Goal: Task Accomplishment & Management: Use online tool/utility

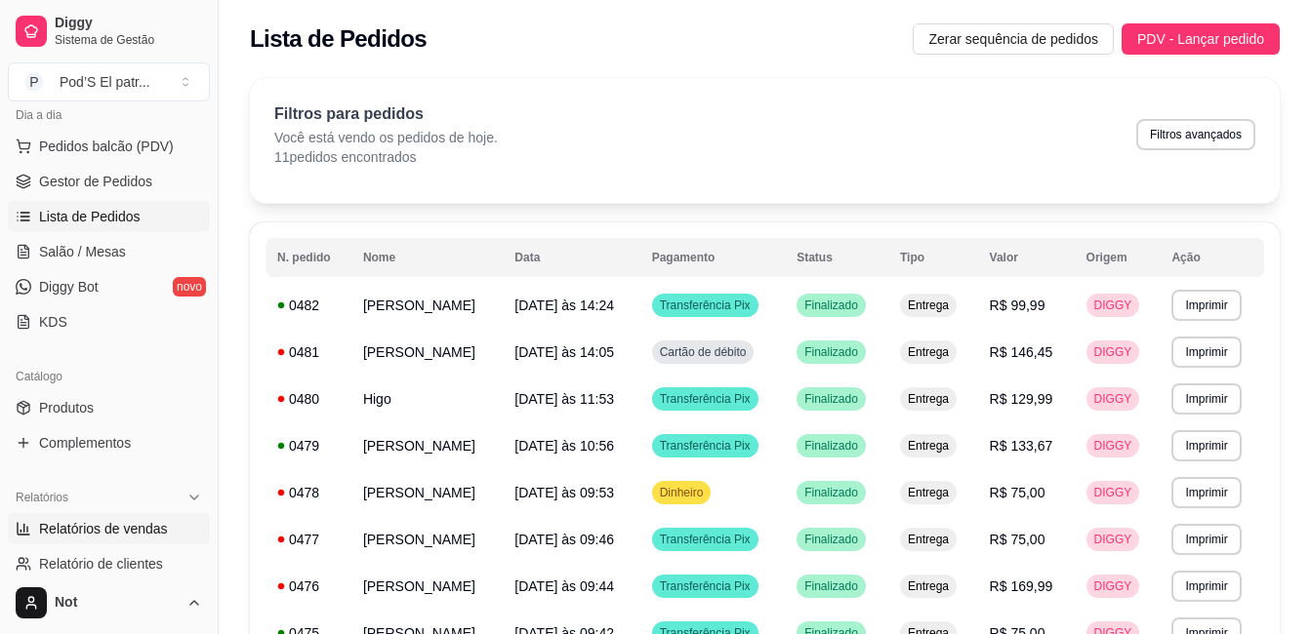
scroll to position [195, 0]
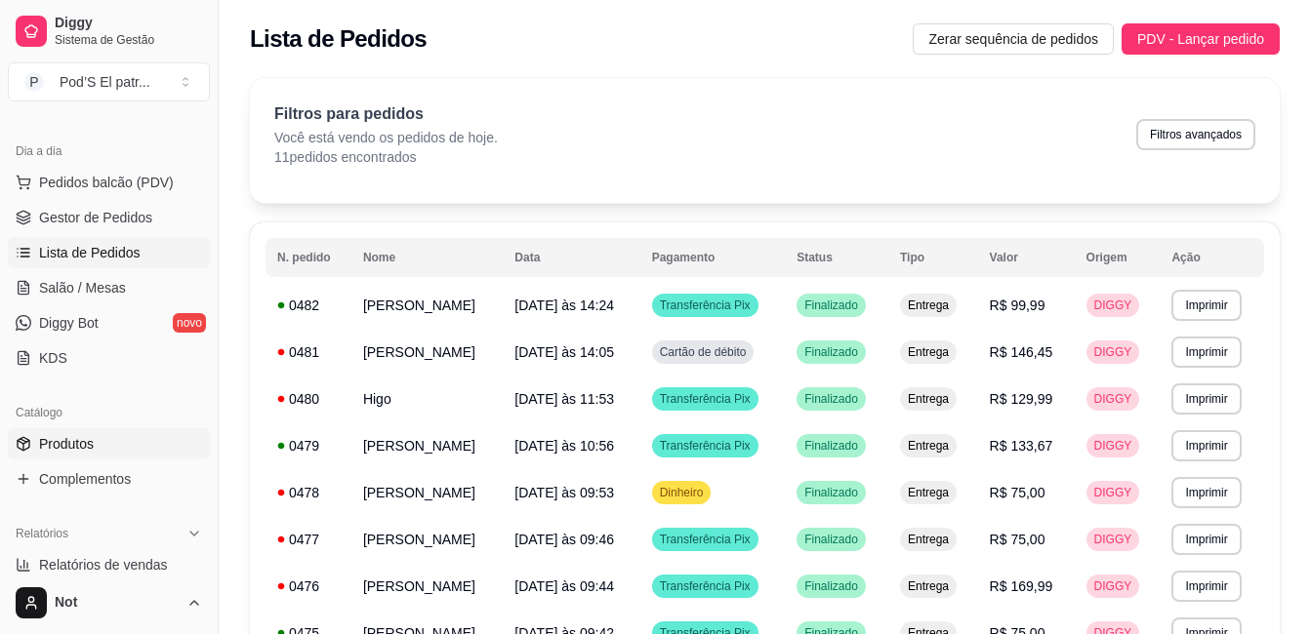
click at [62, 442] on span "Produtos" at bounding box center [66, 444] width 55 height 20
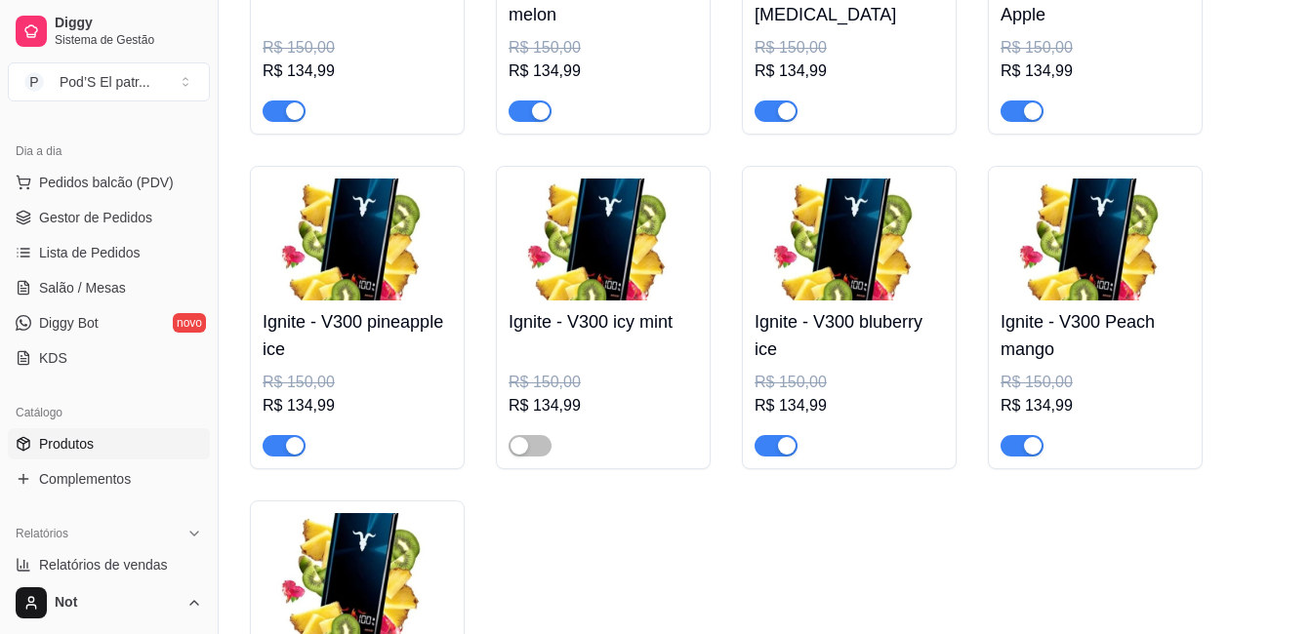
scroll to position [8881, 0]
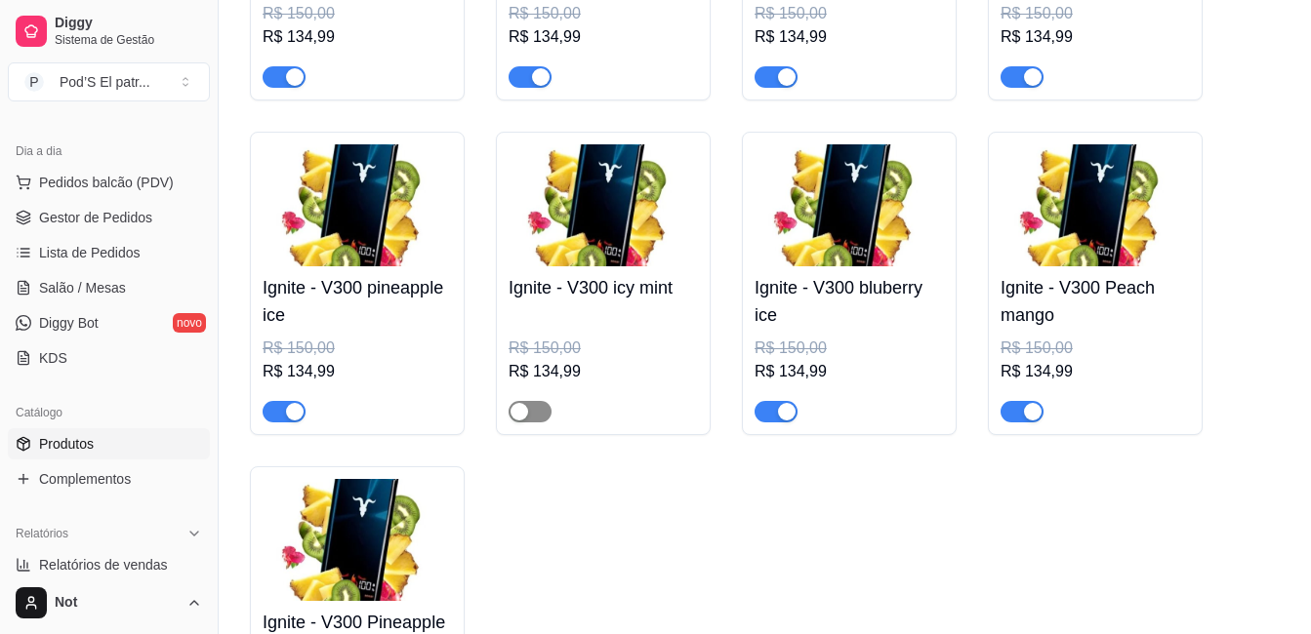
click at [520, 421] on div "button" at bounding box center [519, 412] width 18 height 18
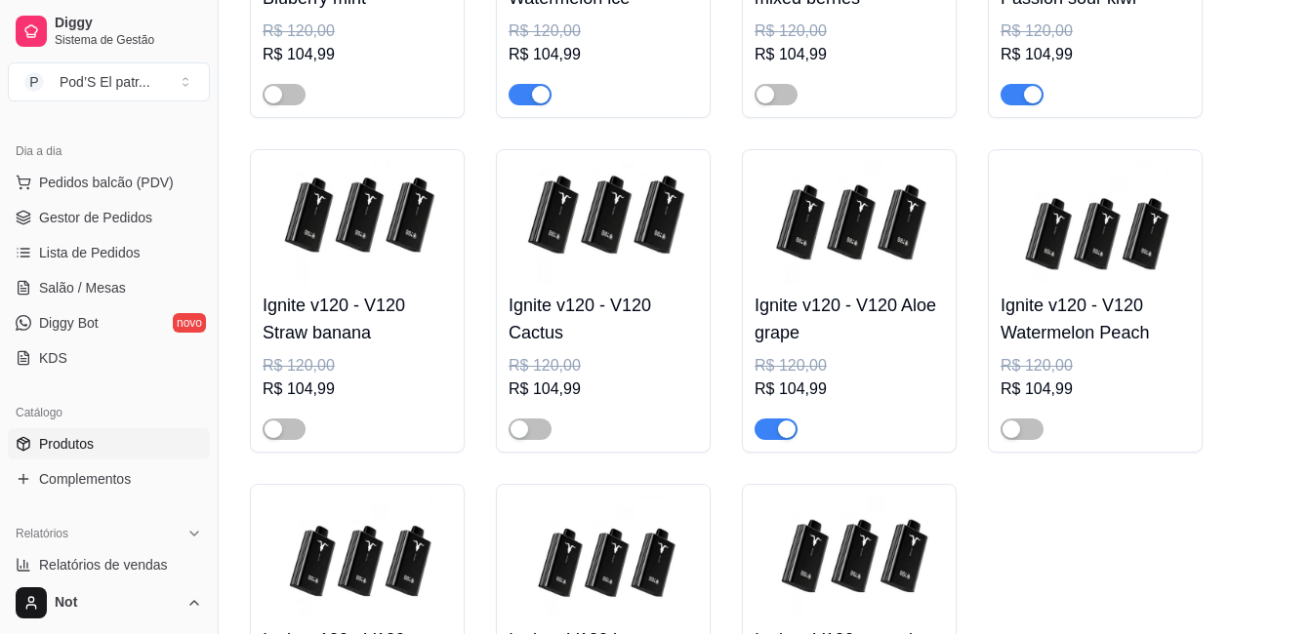
scroll to position [5075, 0]
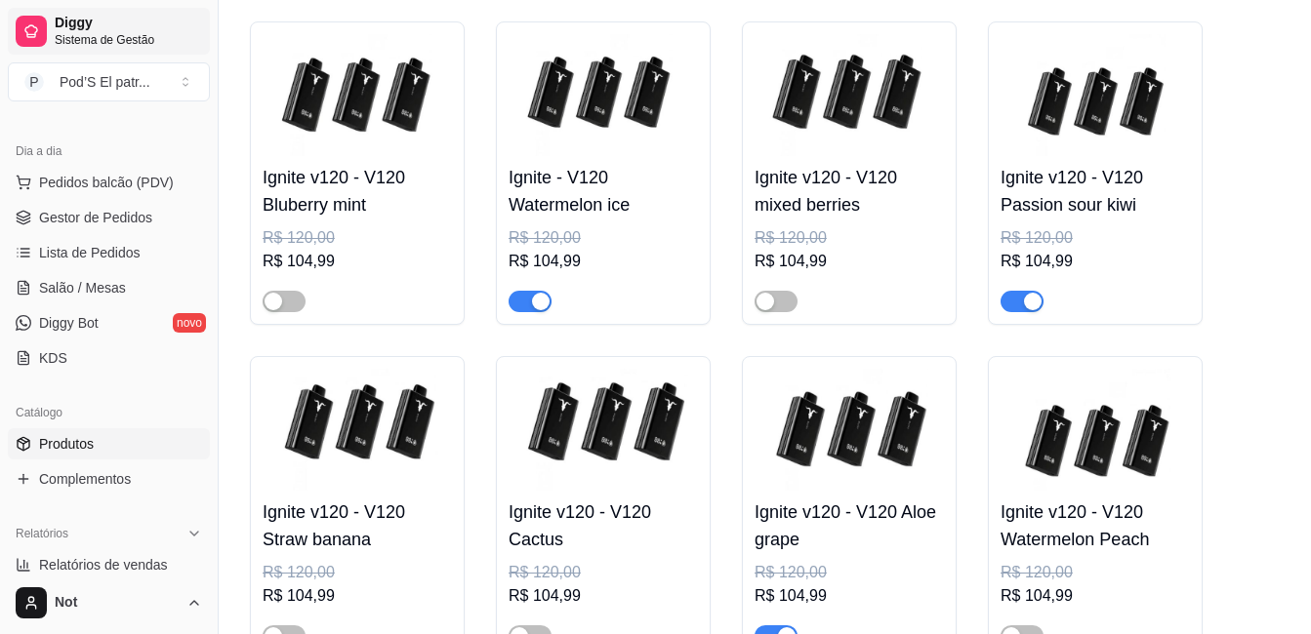
click at [117, 37] on span "Sistema de Gestão" at bounding box center [128, 40] width 147 height 16
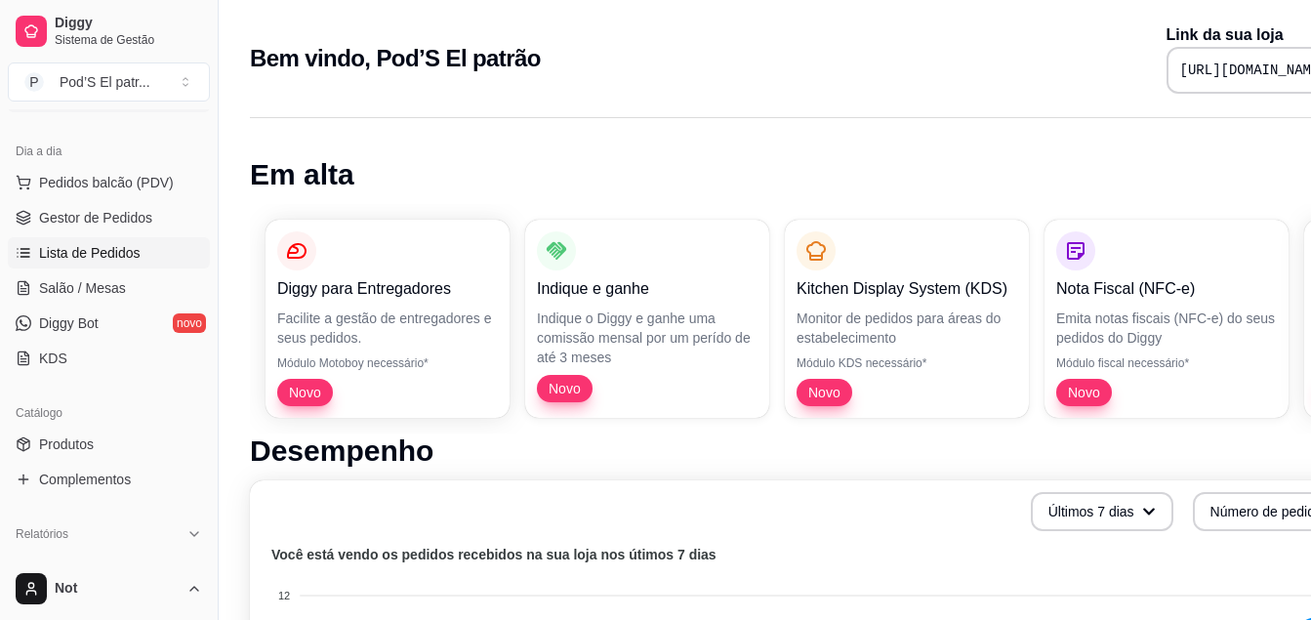
click at [125, 240] on link "Lista de Pedidos" at bounding box center [109, 252] width 202 height 31
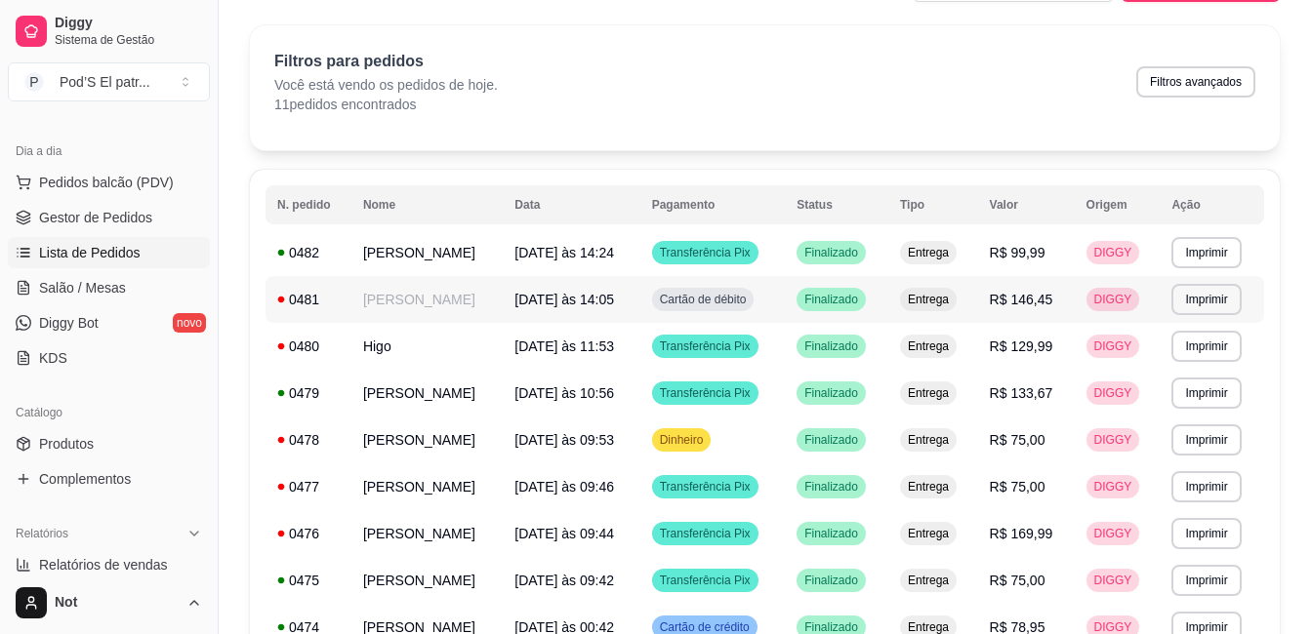
scroll to position [98, 0]
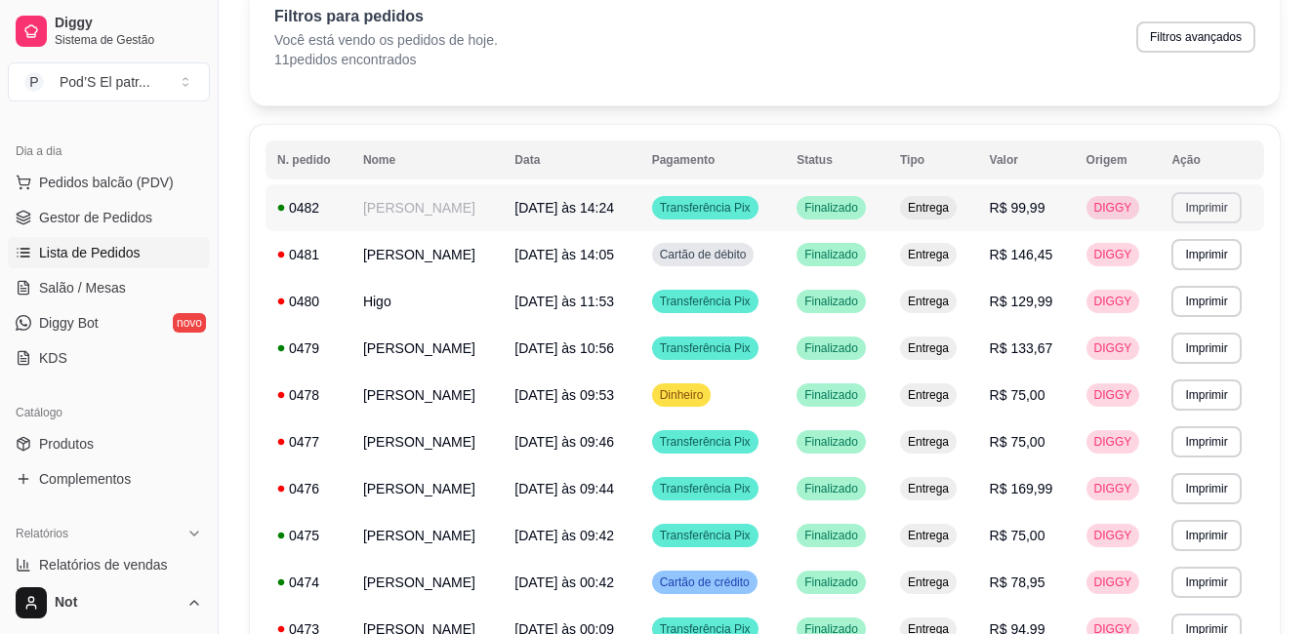
click at [1185, 206] on button "Imprimir" at bounding box center [1205, 207] width 69 height 31
click at [1197, 275] on button "Impressora" at bounding box center [1169, 276] width 137 height 30
drag, startPoint x: 278, startPoint y: 253, endPoint x: 241, endPoint y: 298, distance: 58.2
click at [241, 298] on div "**********" at bounding box center [765, 377] width 1092 height 817
click at [1210, 258] on button "Imprimir" at bounding box center [1206, 254] width 67 height 30
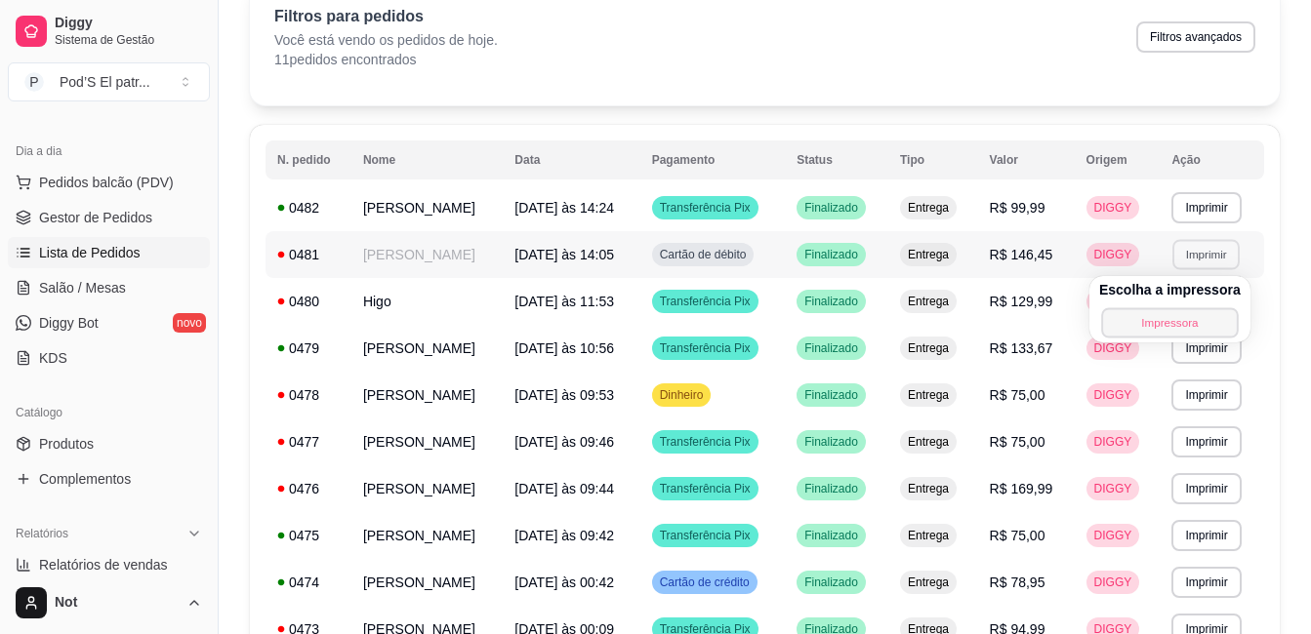
click at [1167, 322] on button "Impressora" at bounding box center [1169, 322] width 137 height 30
click at [280, 257] on icon at bounding box center [281, 255] width 7 height 7
click at [264, 248] on div "**********" at bounding box center [765, 443] width 1030 height 637
click at [283, 256] on icon at bounding box center [281, 255] width 7 height 7
drag, startPoint x: 283, startPoint y: 254, endPoint x: 243, endPoint y: 360, distance: 113.7
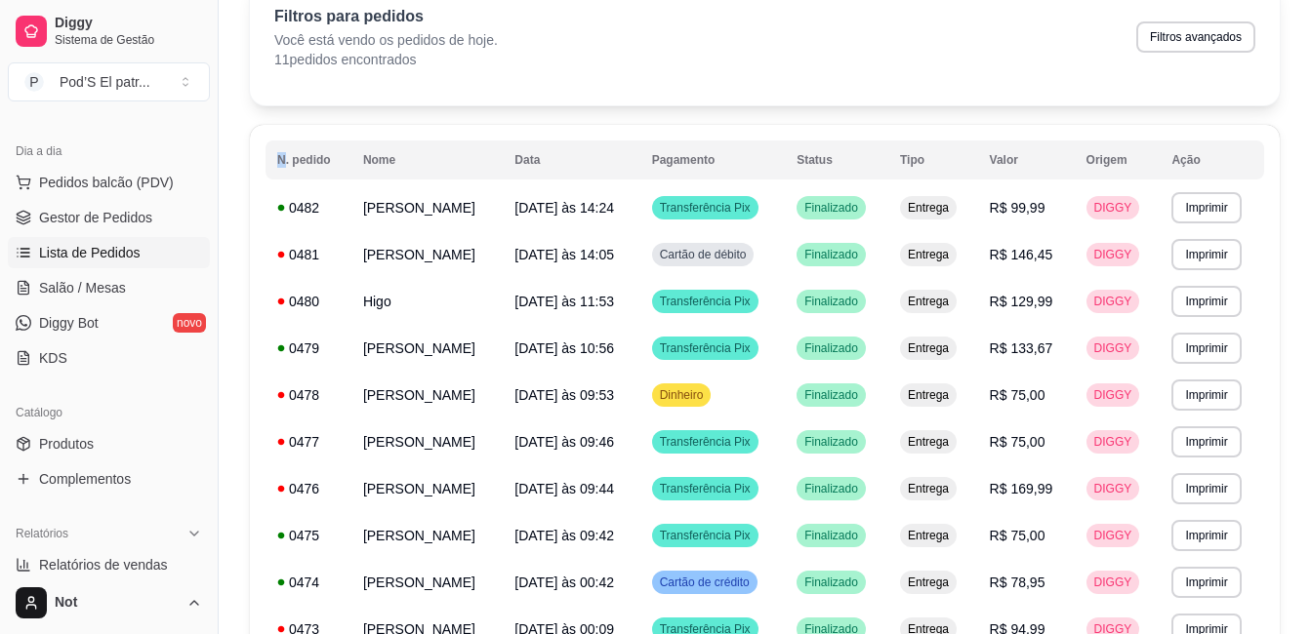
click at [243, 360] on div "**********" at bounding box center [765, 377] width 1092 height 817
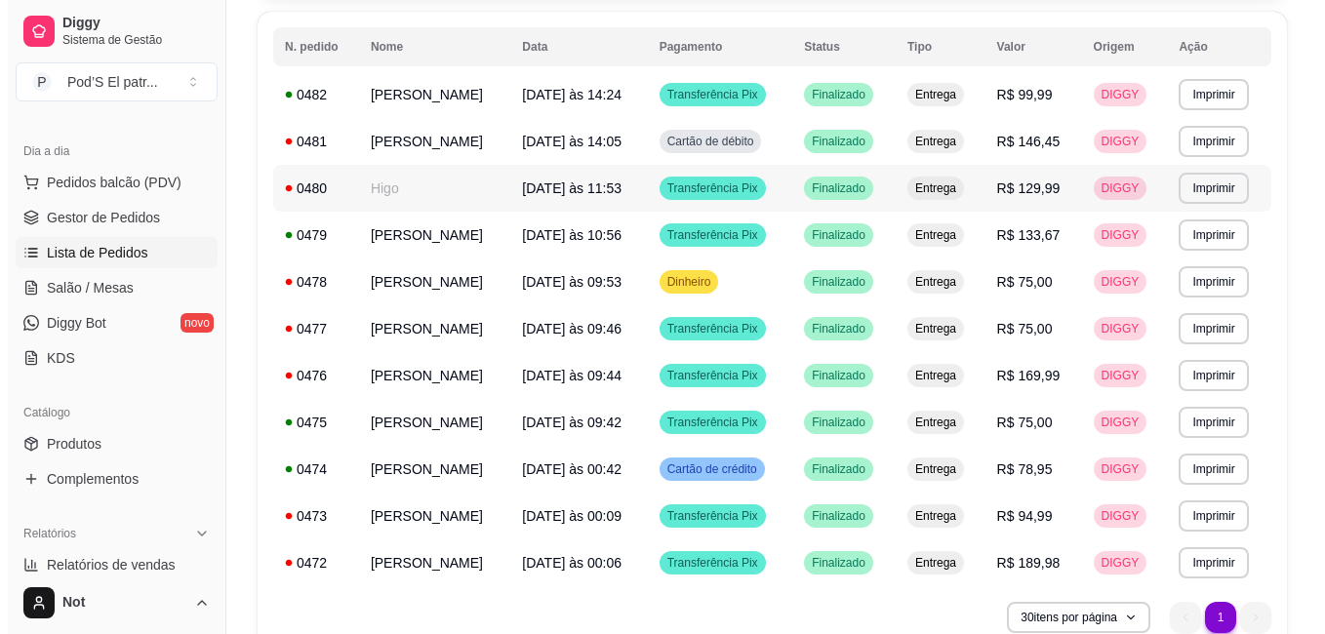
scroll to position [304, 0]
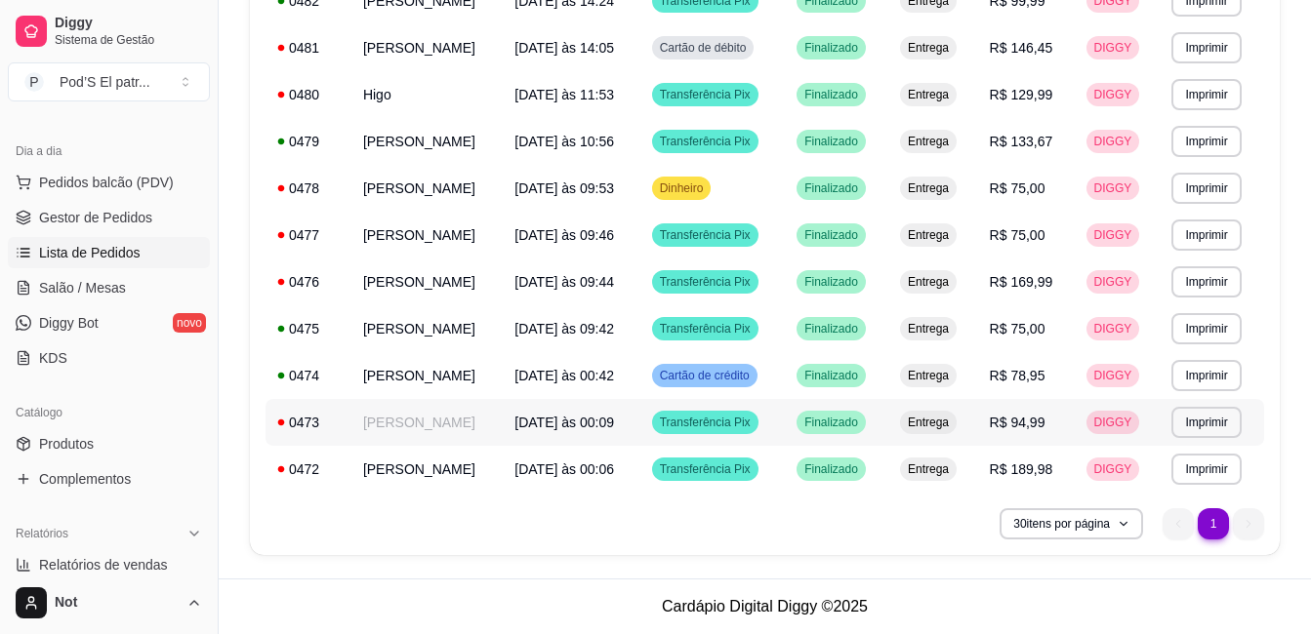
click at [535, 433] on td "[DATE] às 00:09" at bounding box center [571, 422] width 137 height 47
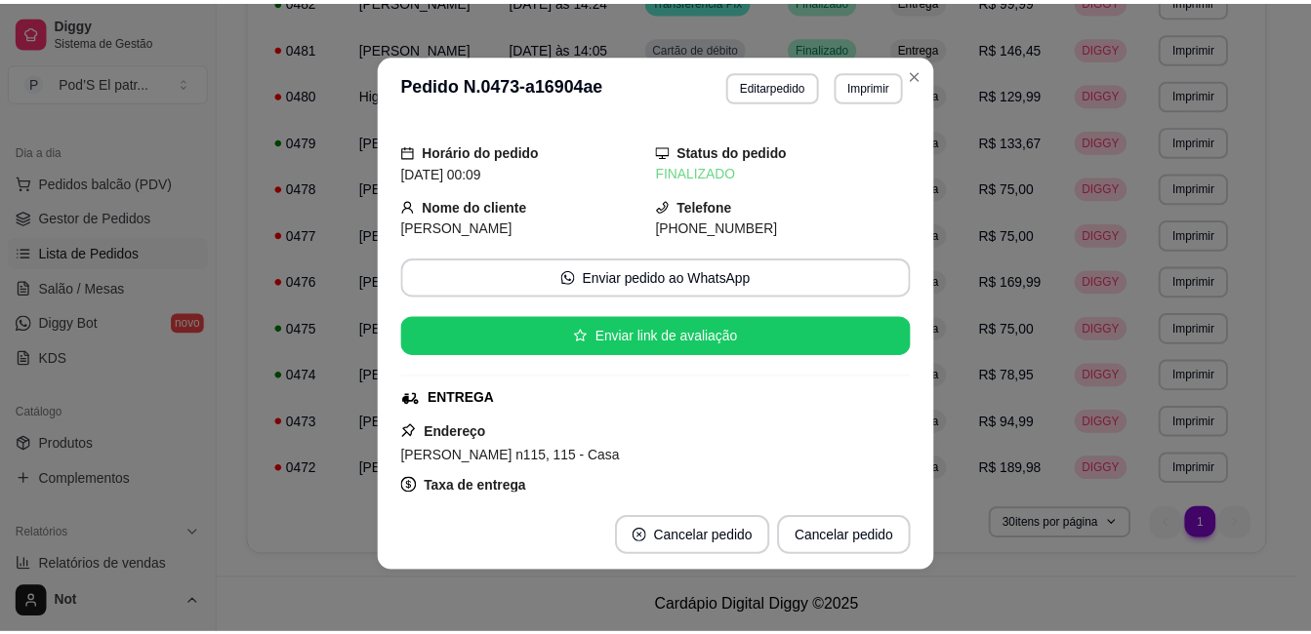
scroll to position [0, 0]
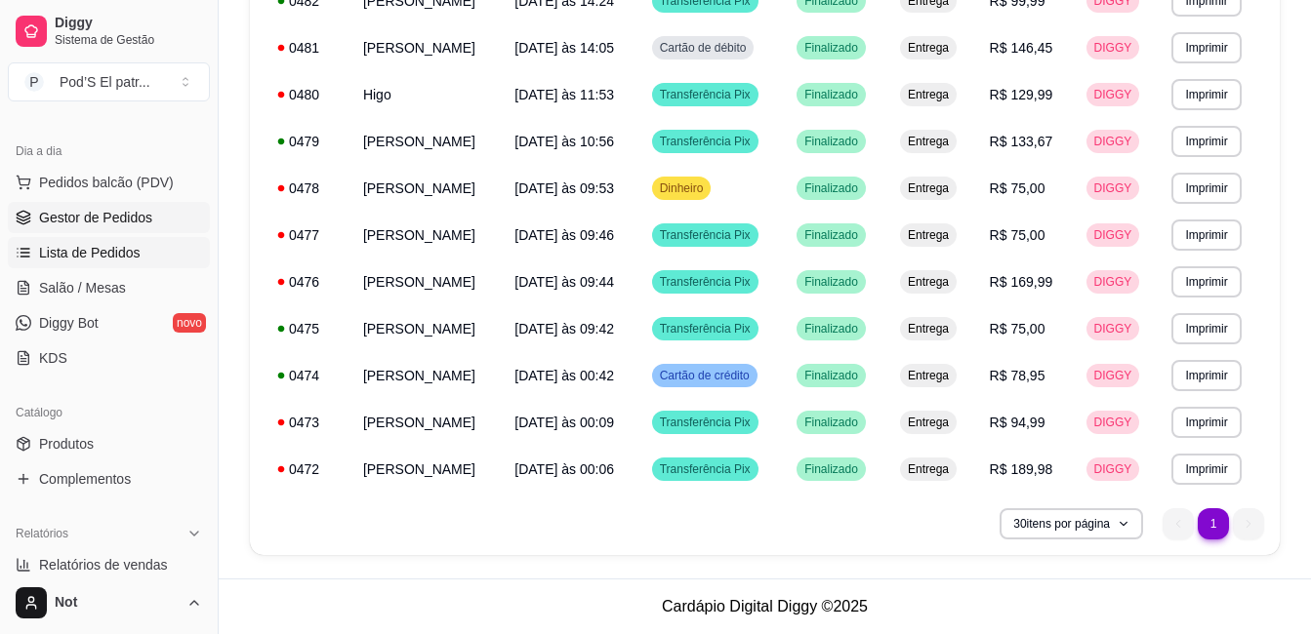
click at [133, 218] on span "Gestor de Pedidos" at bounding box center [95, 218] width 113 height 20
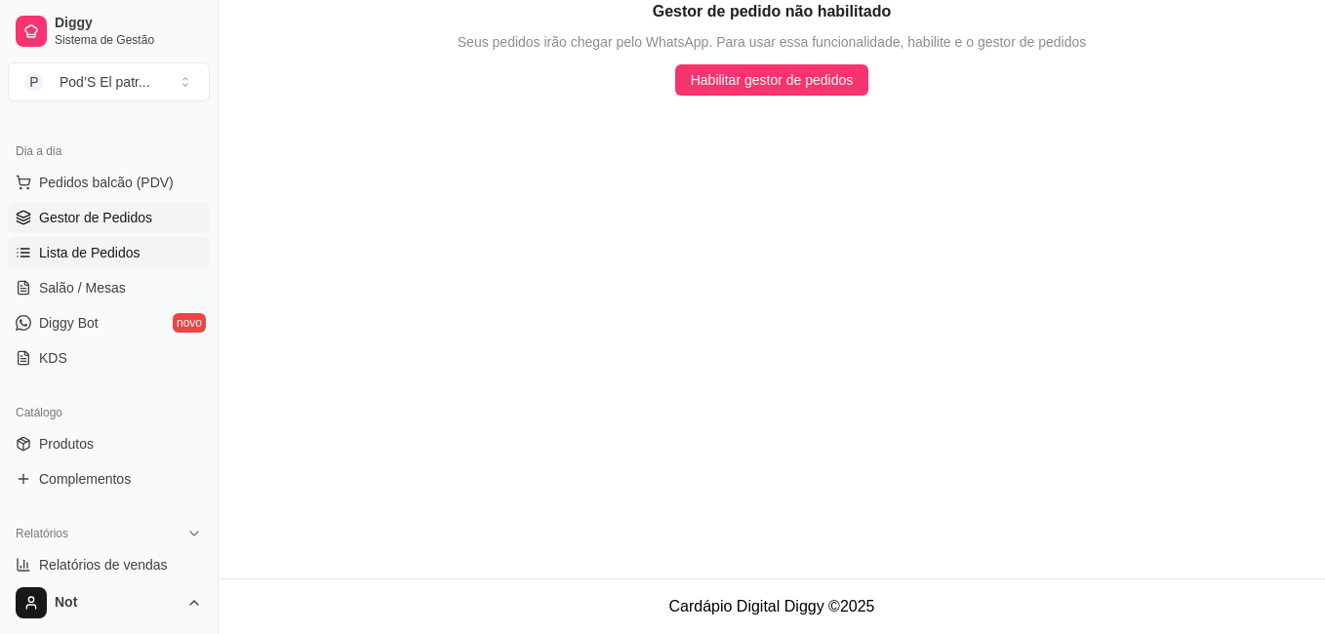
click at [100, 243] on span "Lista de Pedidos" at bounding box center [89, 253] width 101 height 20
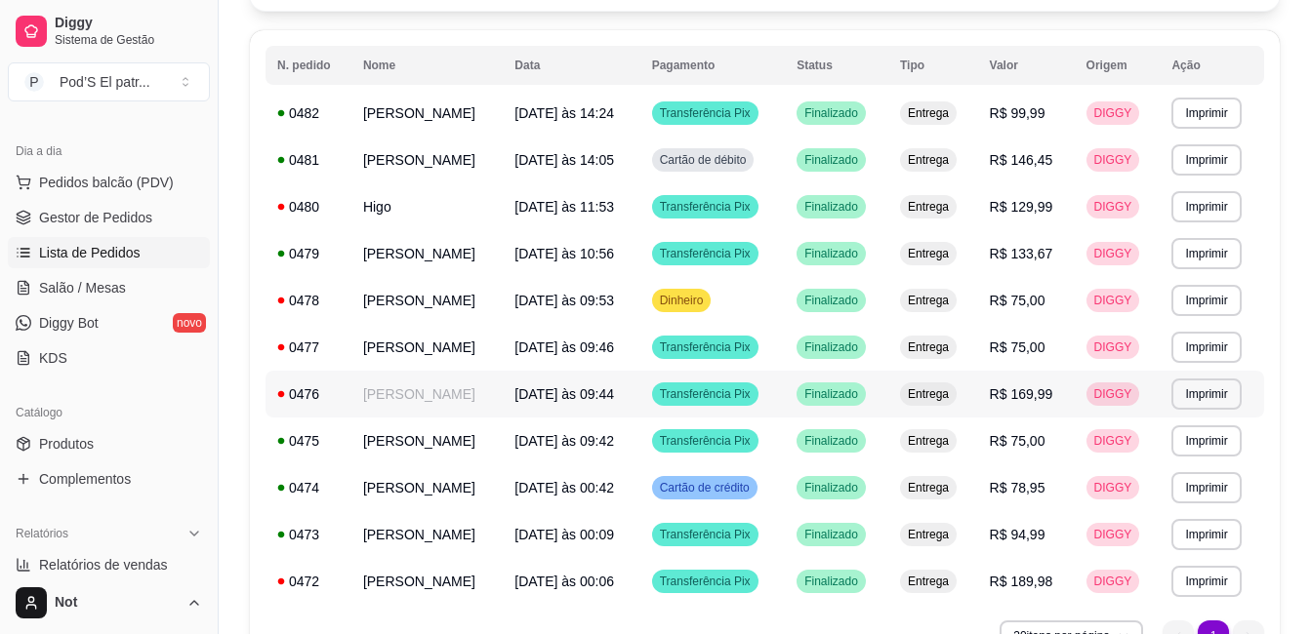
scroll to position [195, 0]
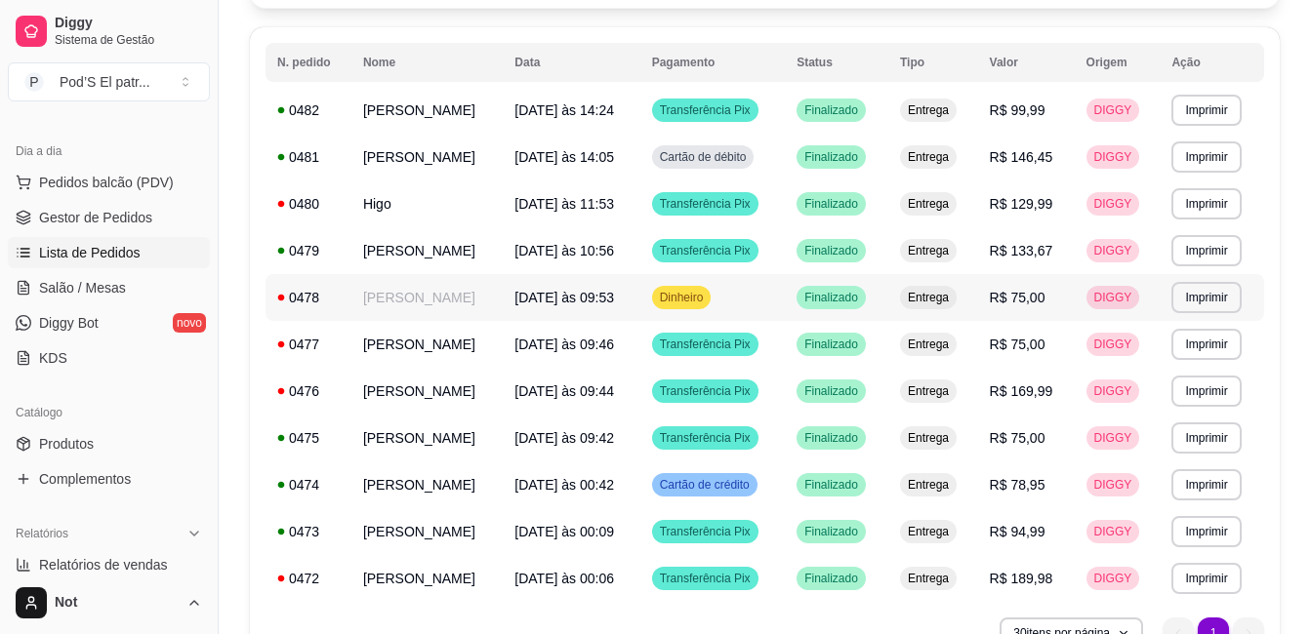
click at [587, 306] on td "[DATE] às 09:53" at bounding box center [571, 297] width 137 height 47
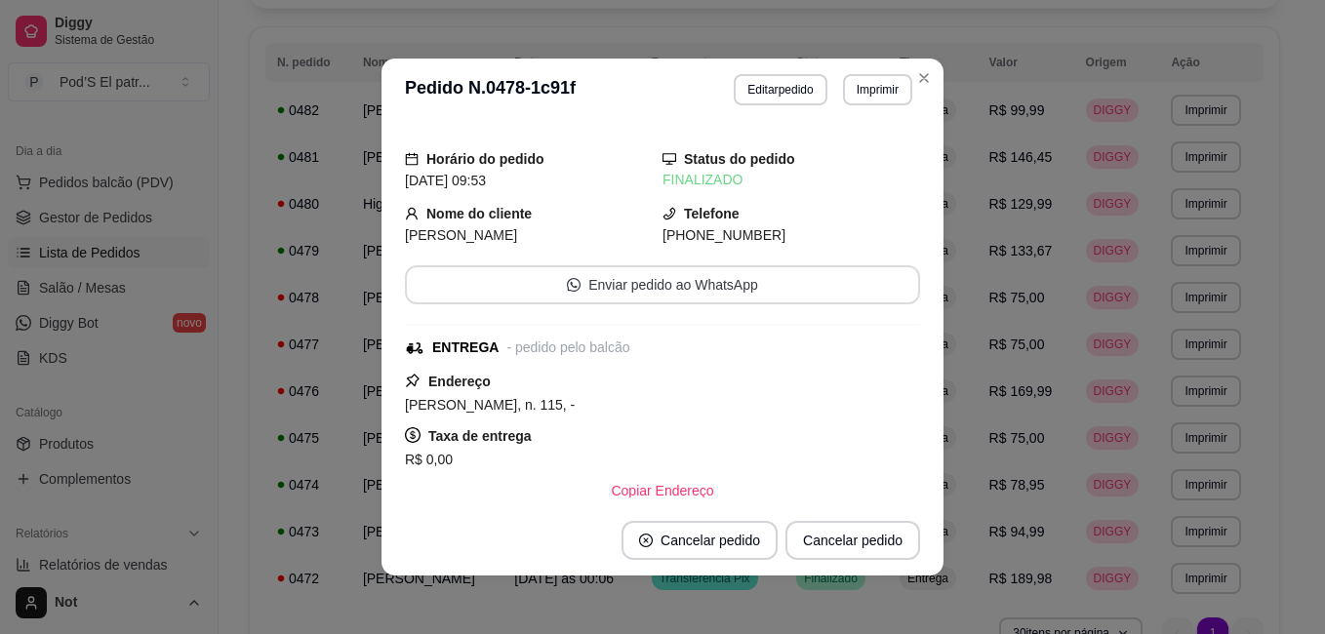
click at [618, 285] on button "Enviar pedido ao WhatsApp" at bounding box center [662, 284] width 515 height 39
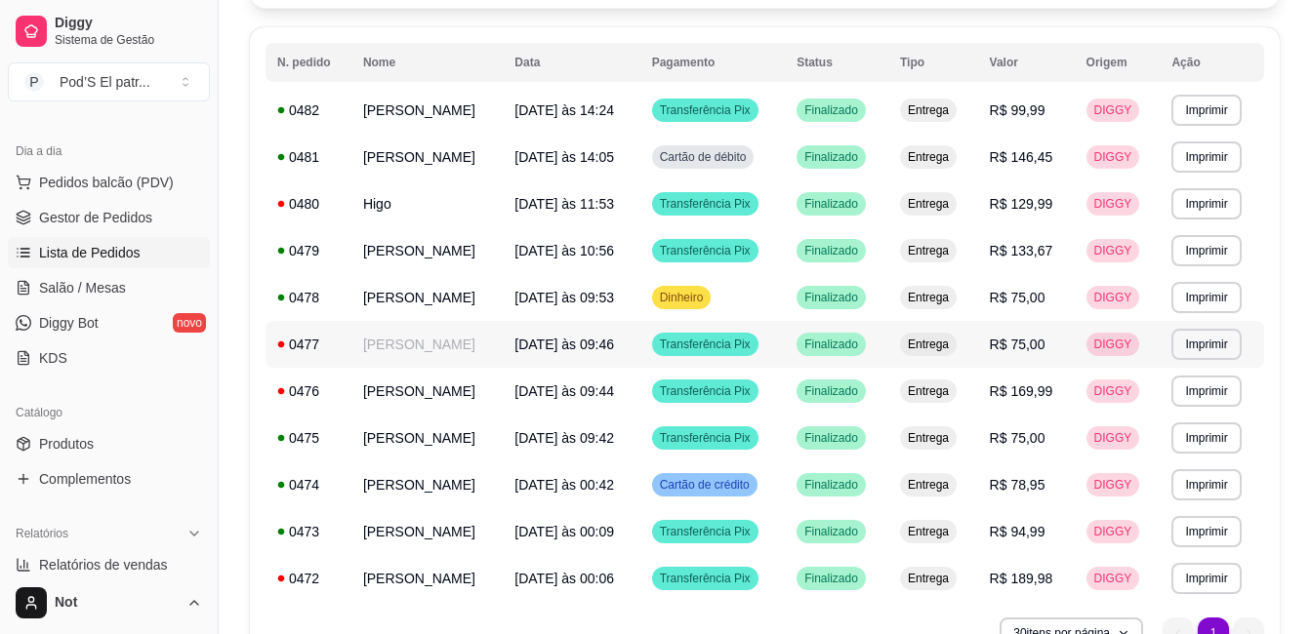
click at [487, 347] on tr "**********" at bounding box center [764, 344] width 998 height 47
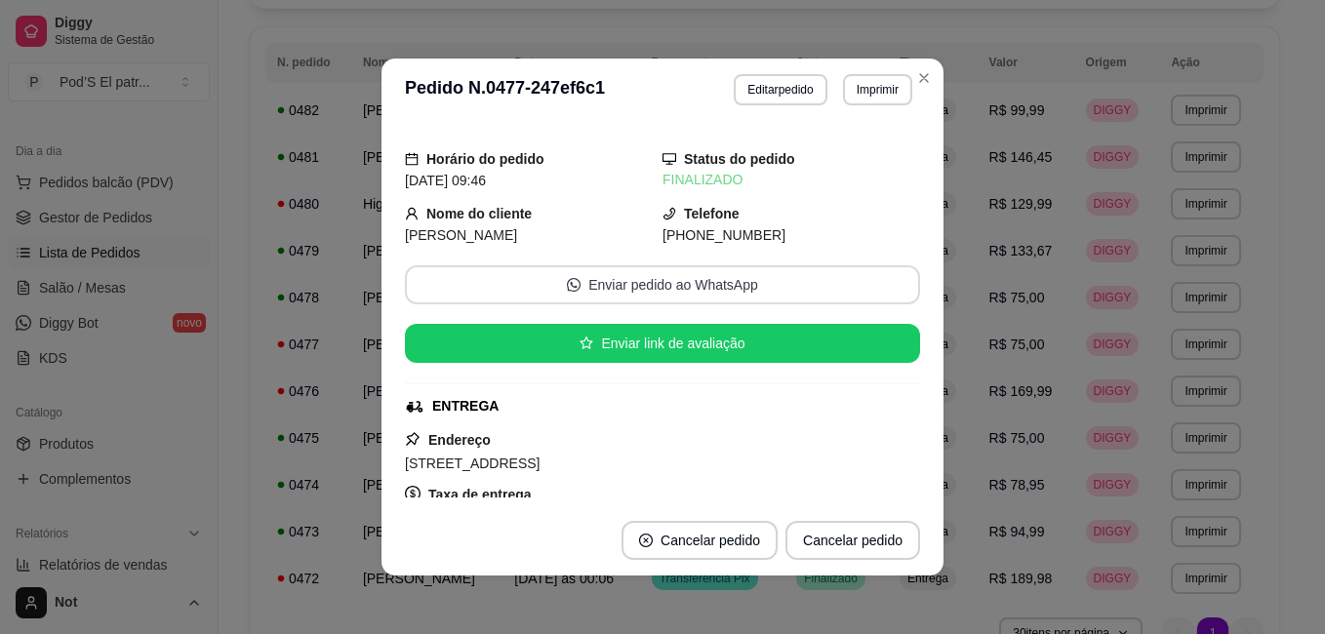
click at [625, 280] on button "Enviar pedido ao WhatsApp" at bounding box center [662, 284] width 515 height 39
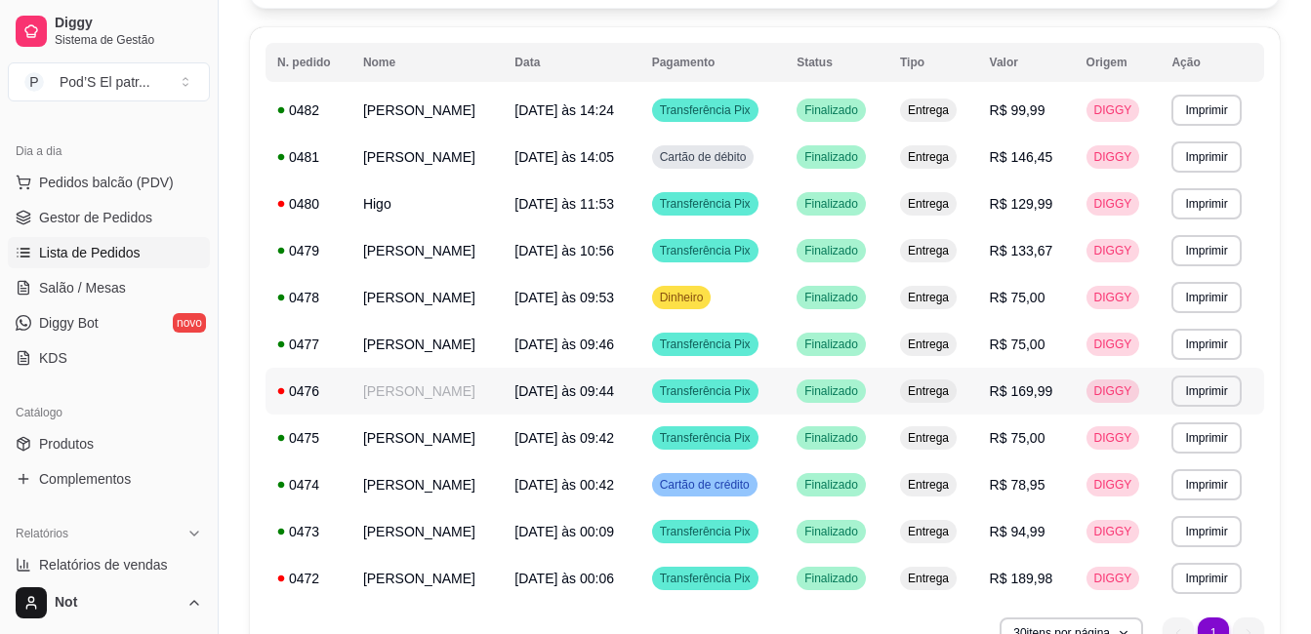
click at [375, 393] on td "[PERSON_NAME]" at bounding box center [426, 391] width 151 height 47
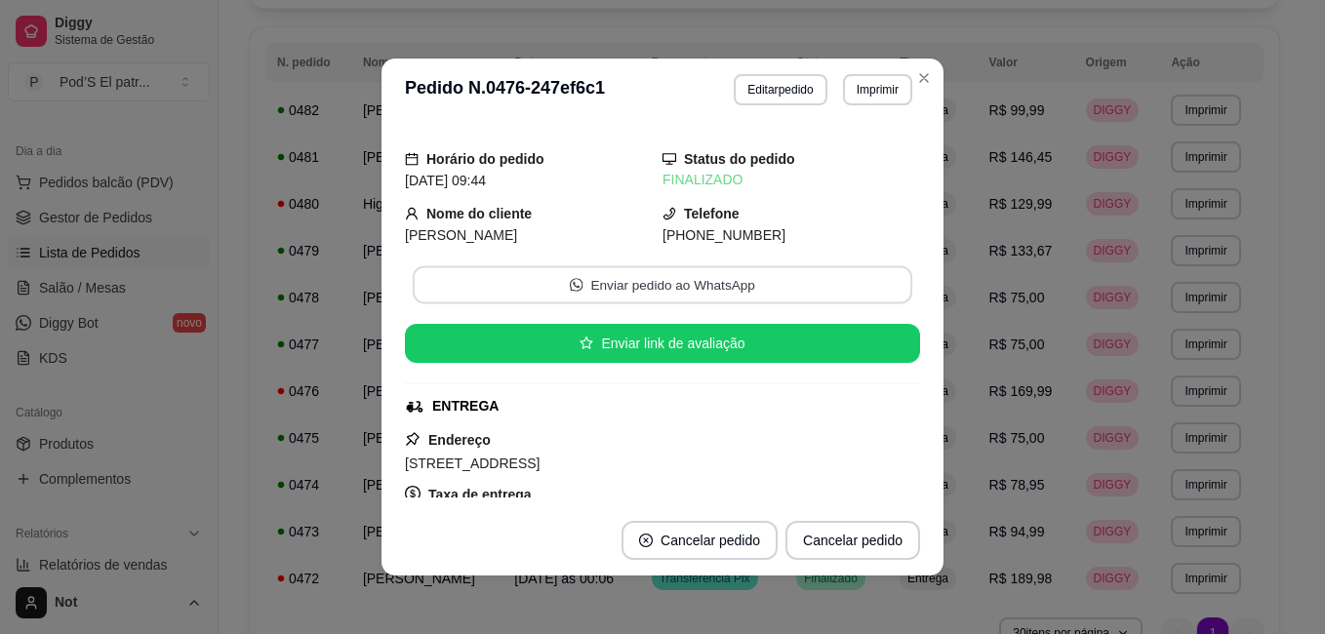
click at [594, 288] on button "Enviar pedido ao WhatsApp" at bounding box center [663, 285] width 500 height 38
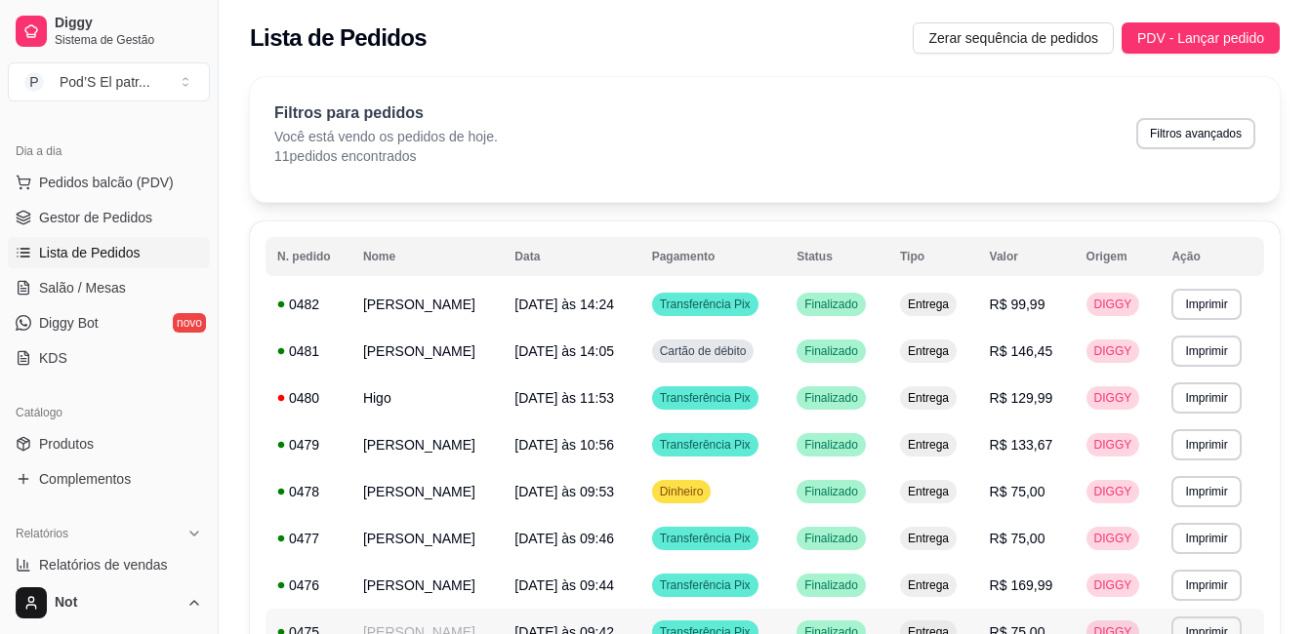
scroll to position [0, 0]
